Goal: Check status: Check status

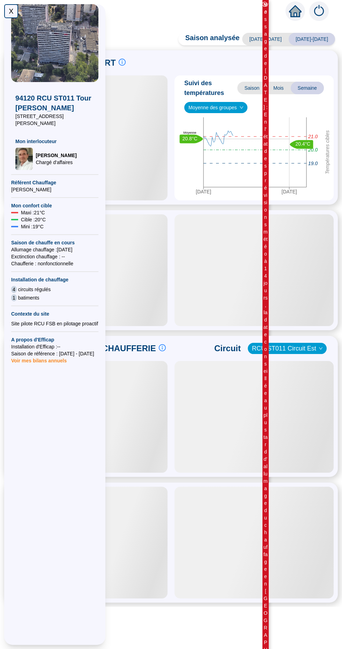
click at [11, 12] on div "X" at bounding box center [11, 11] width 14 height 14
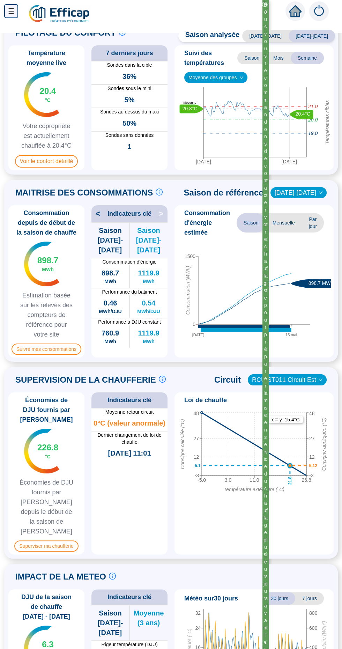
scroll to position [28, 0]
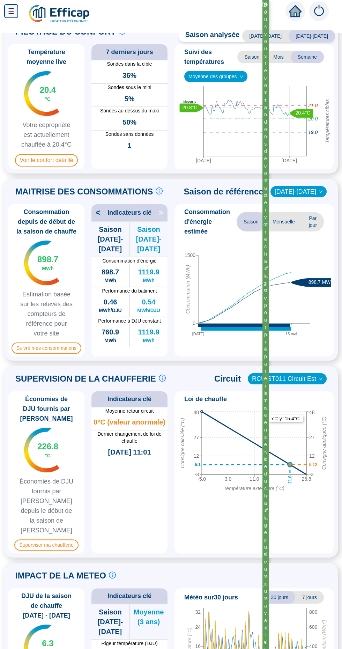
click at [42, 272] on div "898.7 MWh" at bounding box center [47, 263] width 21 height 18
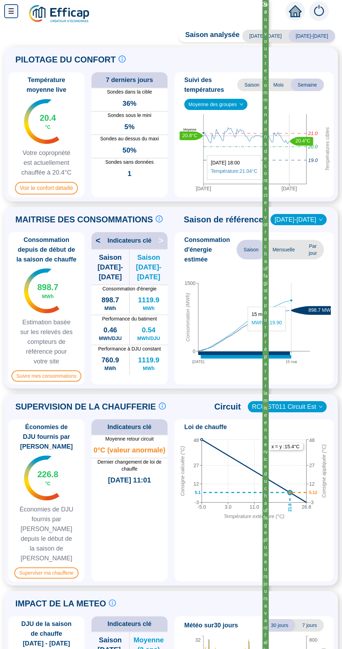
scroll to position [0, 0]
click at [12, 13] on div "☰" at bounding box center [11, 11] width 14 height 14
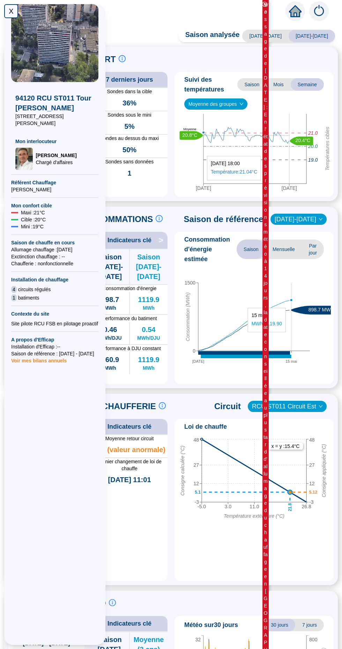
click at [11, 11] on div "X" at bounding box center [11, 11] width 14 height 14
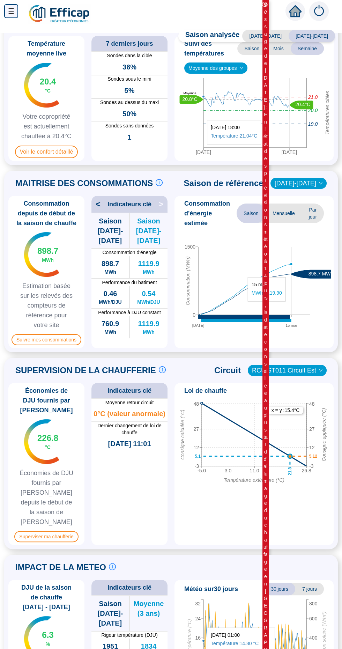
scroll to position [37, 0]
click at [27, 531] on span "Superviser ma chaufferie" at bounding box center [46, 536] width 64 height 11
